Goal: Transaction & Acquisition: Purchase product/service

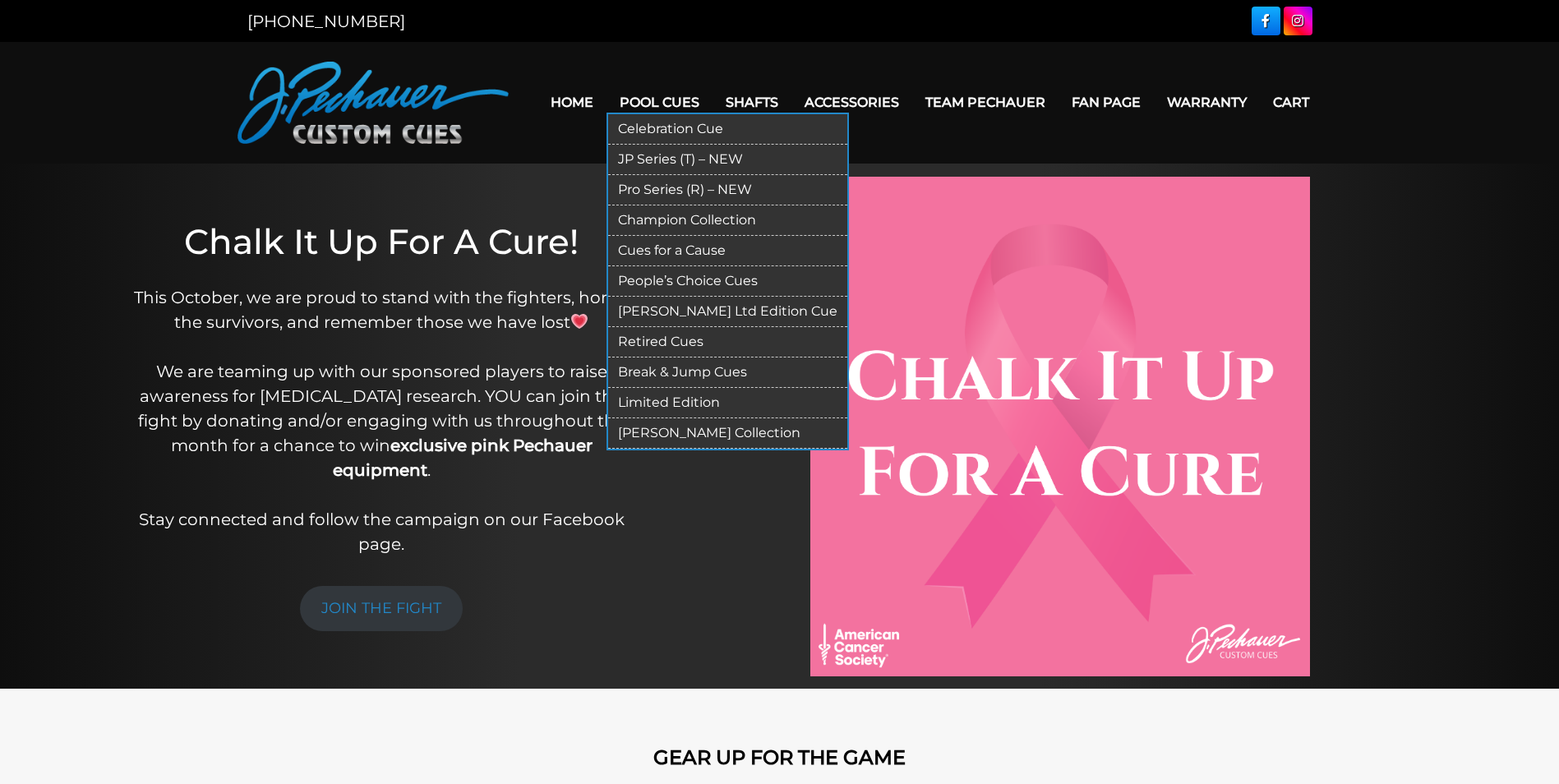
click at [669, 101] on link "Pool Cues" at bounding box center [659, 102] width 106 height 42
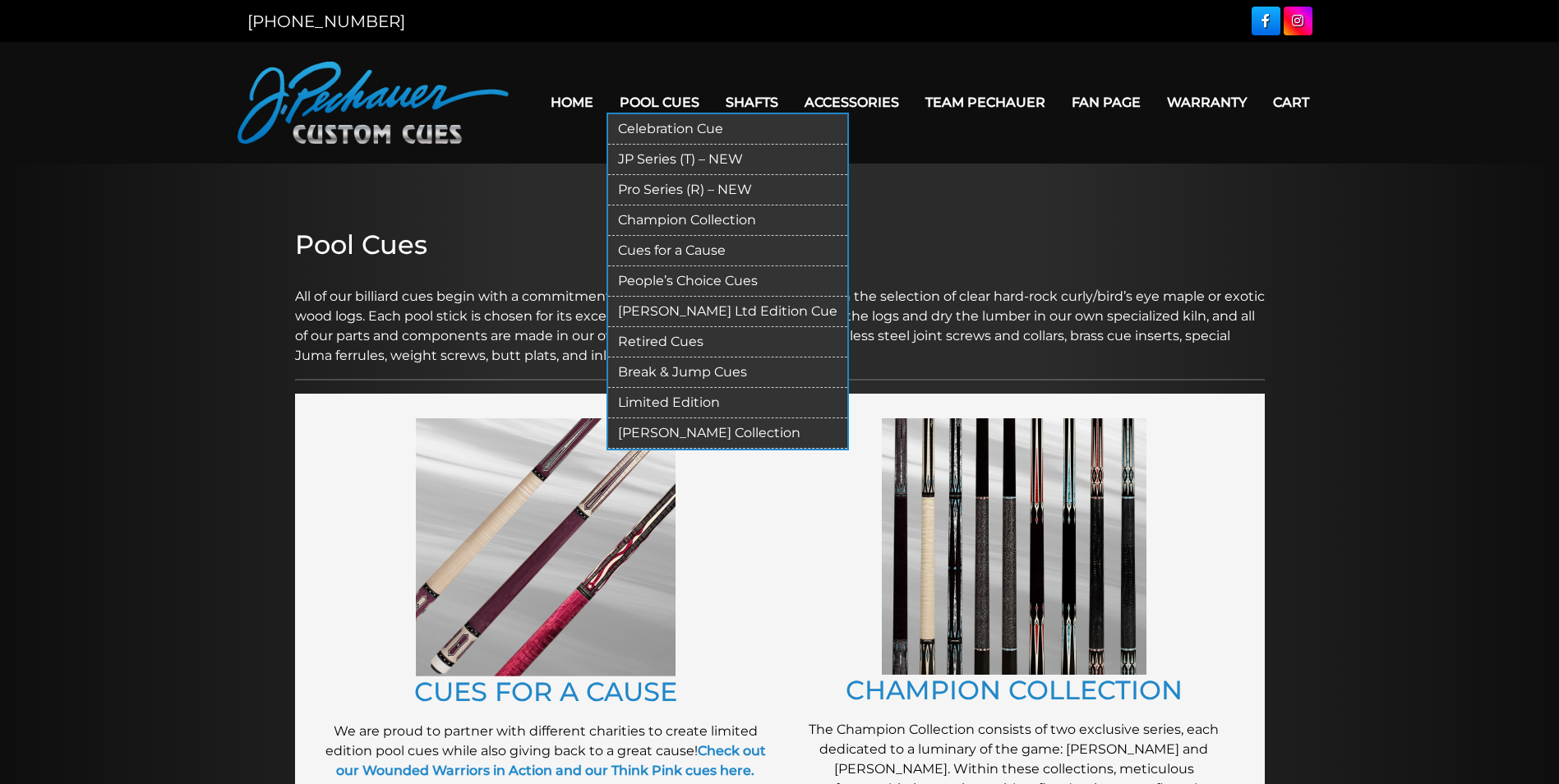
click at [673, 185] on link "Pro Series (R) – NEW" at bounding box center [728, 190] width 240 height 30
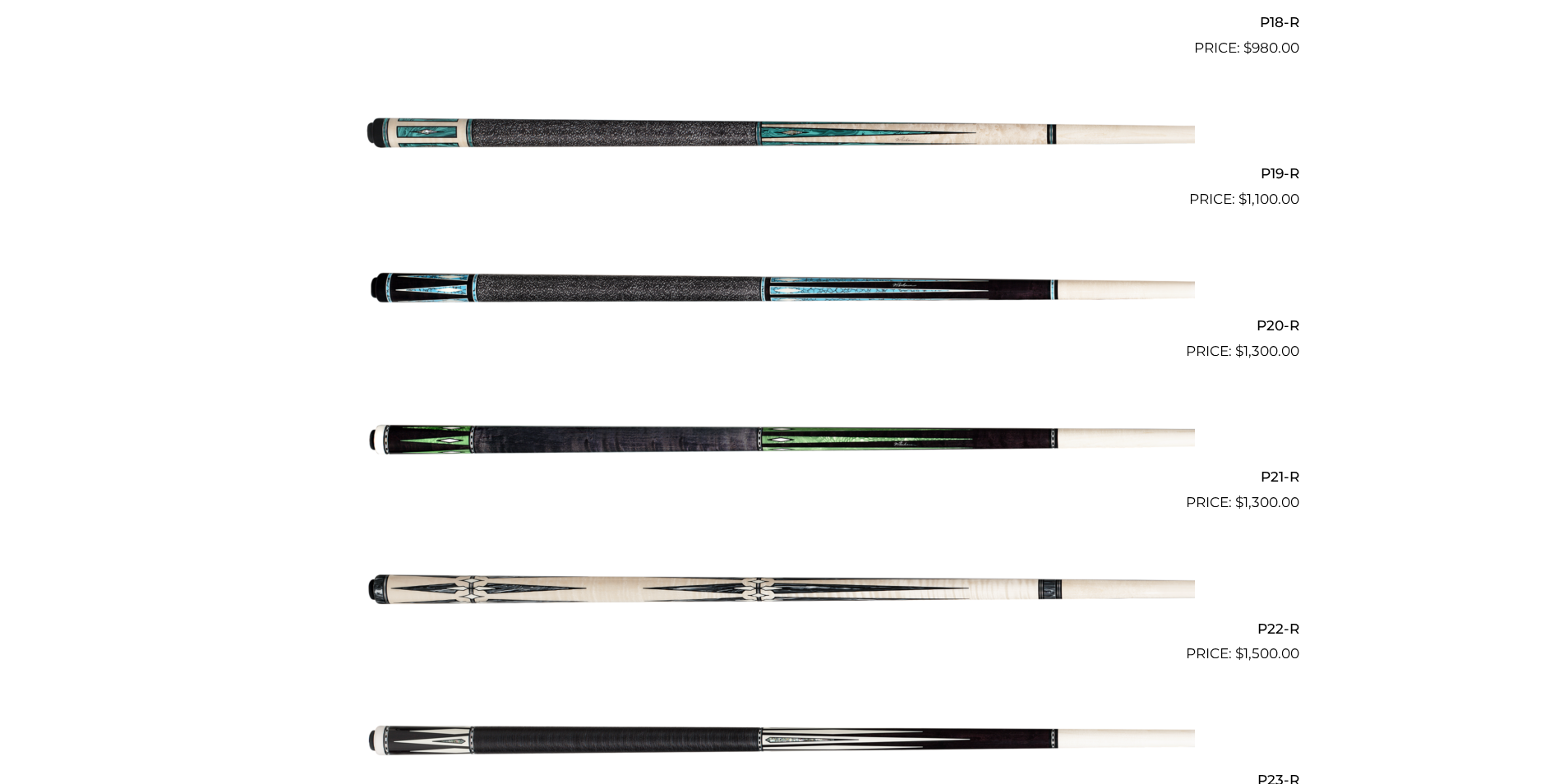
scroll to position [3195, 0]
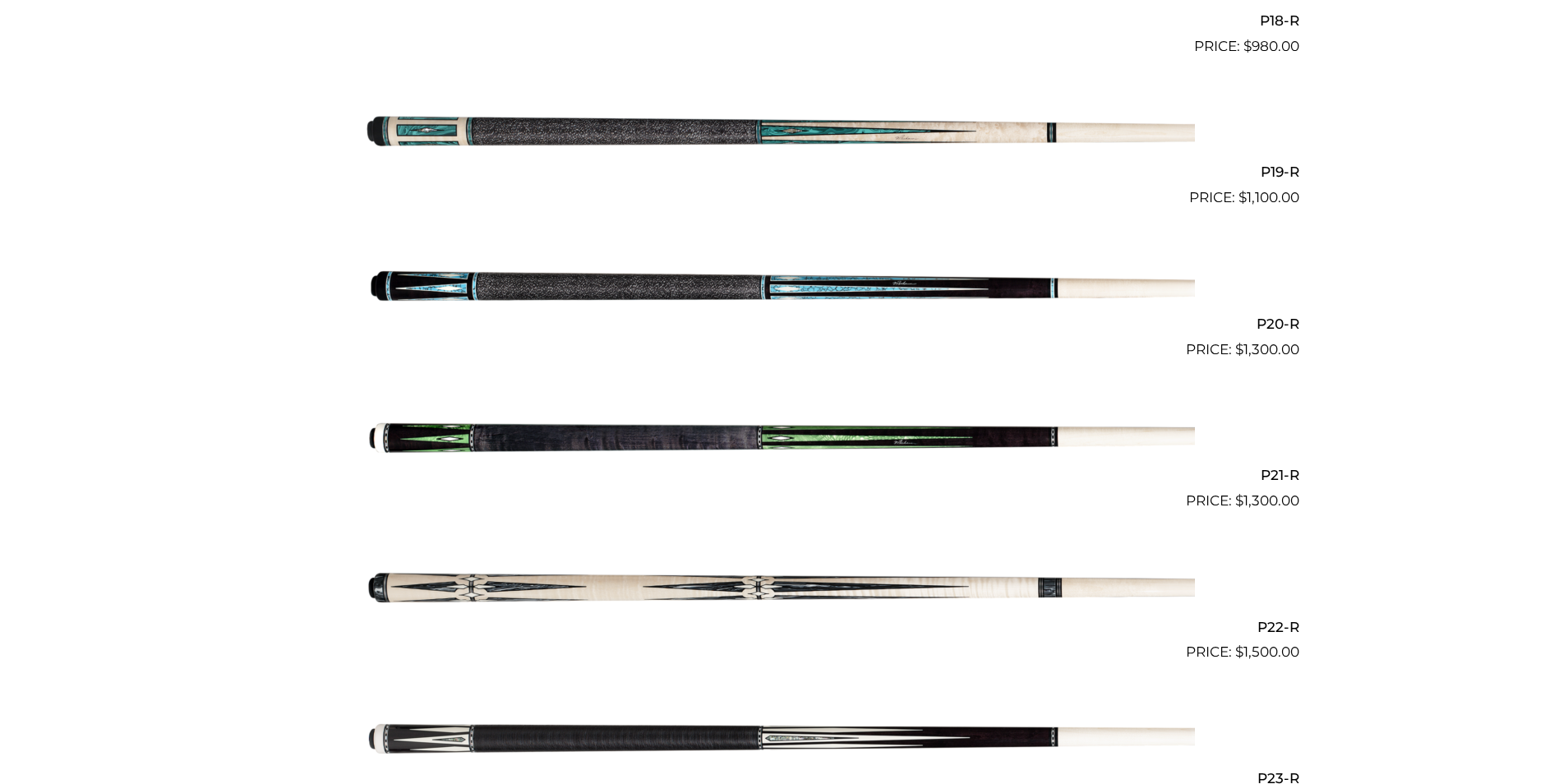
click at [646, 440] on img at bounding box center [780, 436] width 830 height 138
